Goal: Contribute content: Add original content to the website for others to see

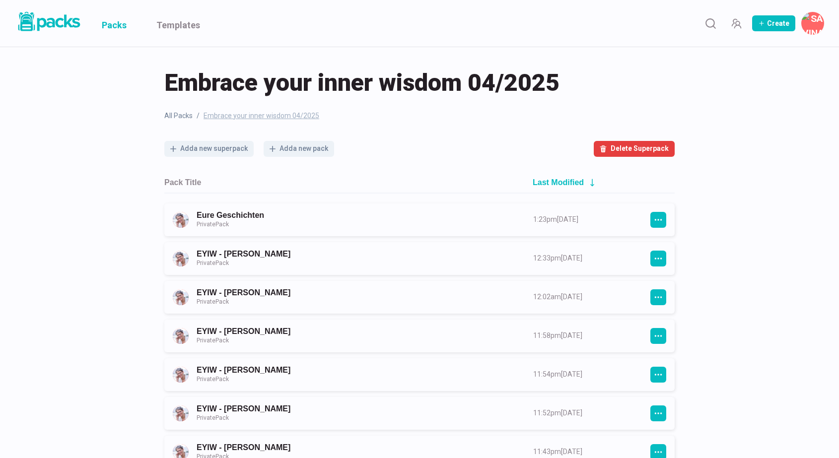
click at [111, 24] on link "Packs" at bounding box center [114, 23] width 25 height 47
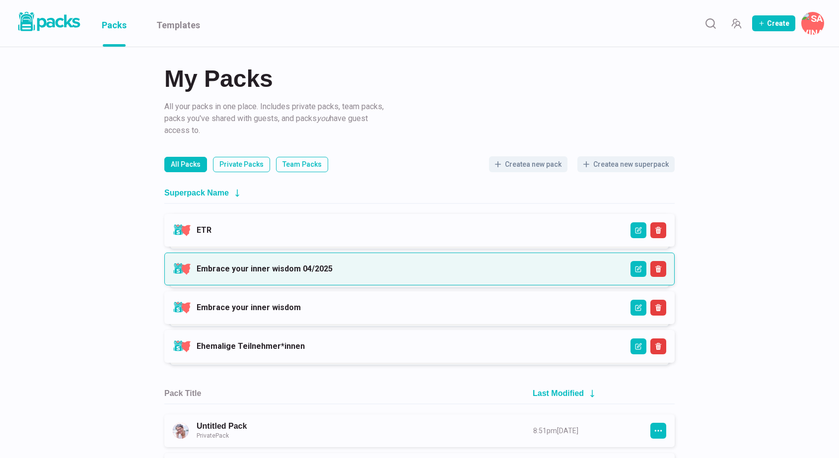
click at [258, 272] on link "Embrace your inner wisdom 04/2025" at bounding box center [265, 268] width 136 height 9
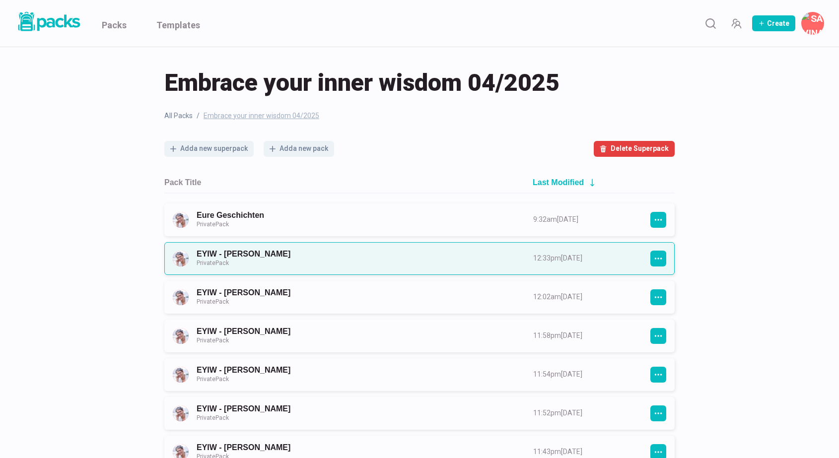
click at [367, 267] on link "EYIW - [PERSON_NAME] Private Pack" at bounding box center [356, 258] width 319 height 18
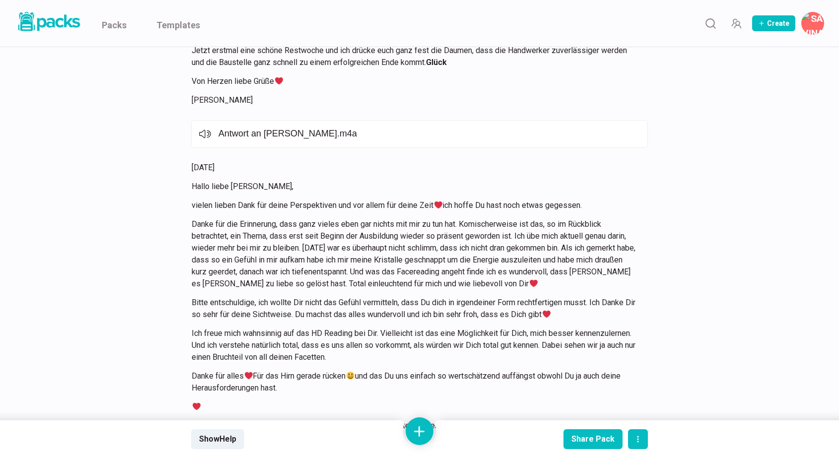
scroll to position [8993, 0]
click at [420, 434] on button at bounding box center [419, 431] width 28 height 28
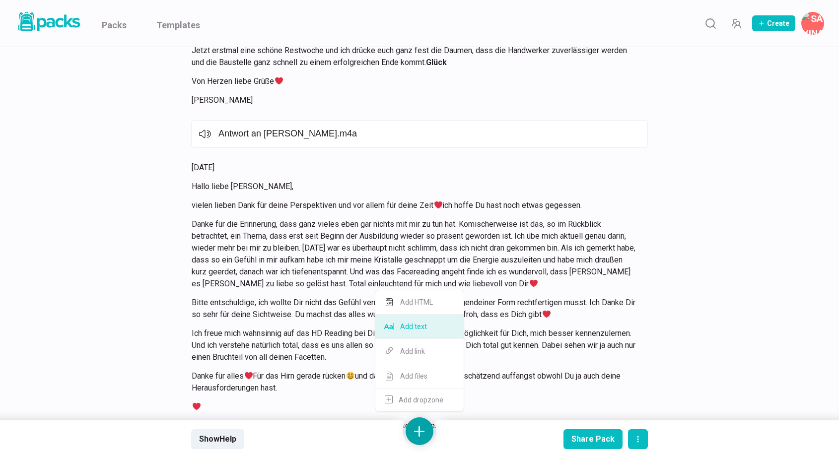
click at [426, 334] on button "Add text" at bounding box center [419, 327] width 88 height 24
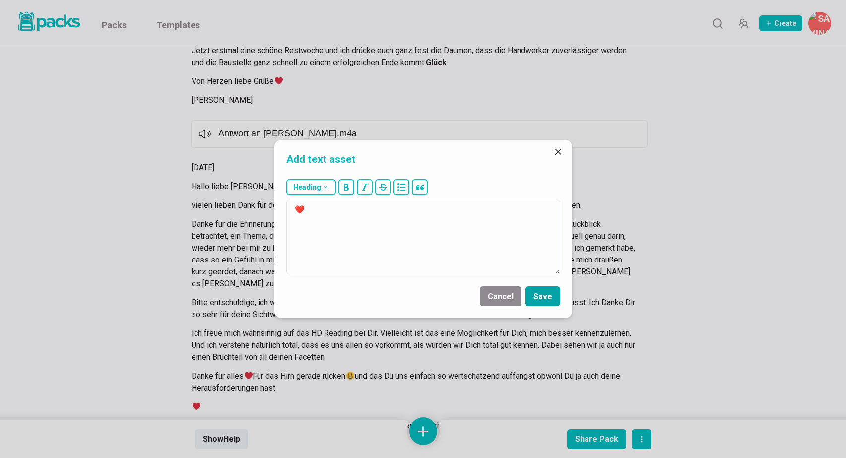
type textarea "❤️"
click at [541, 293] on button "Save" at bounding box center [543, 296] width 35 height 20
